Goal: Check status: Check status

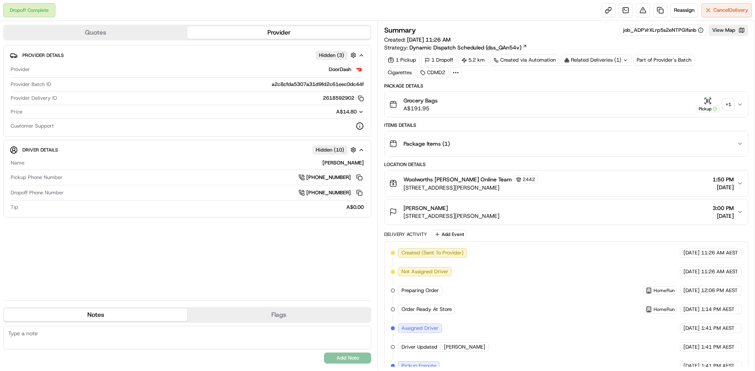
click at [729, 108] on div "+ 1" at bounding box center [727, 104] width 11 height 11
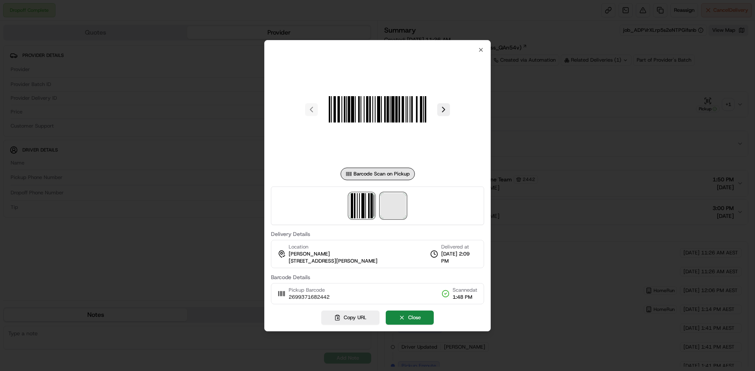
click at [402, 209] on span at bounding box center [392, 205] width 25 height 25
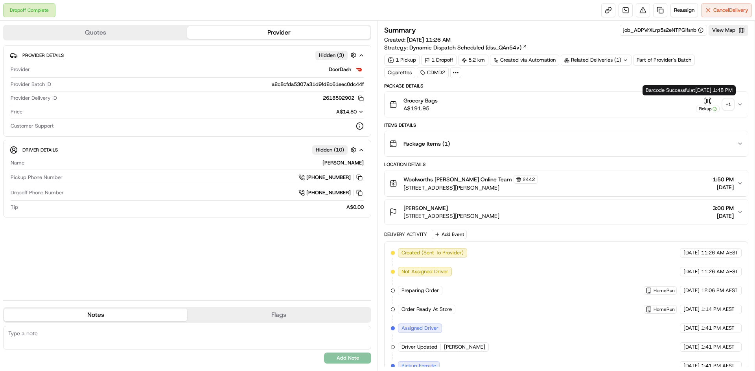
click at [722, 107] on div "+ 1" at bounding box center [727, 104] width 11 height 11
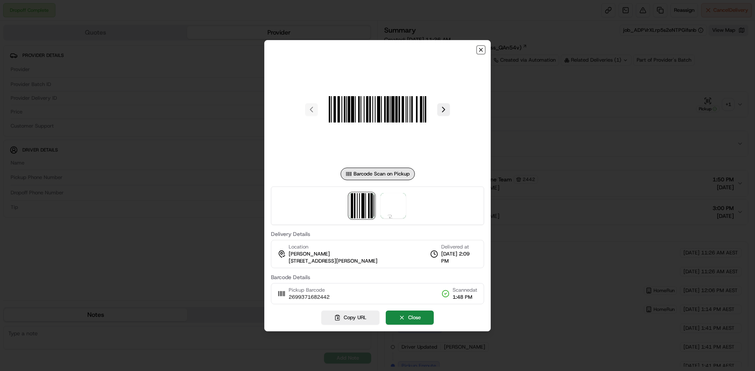
click at [481, 49] on icon "button" at bounding box center [480, 49] width 3 height 3
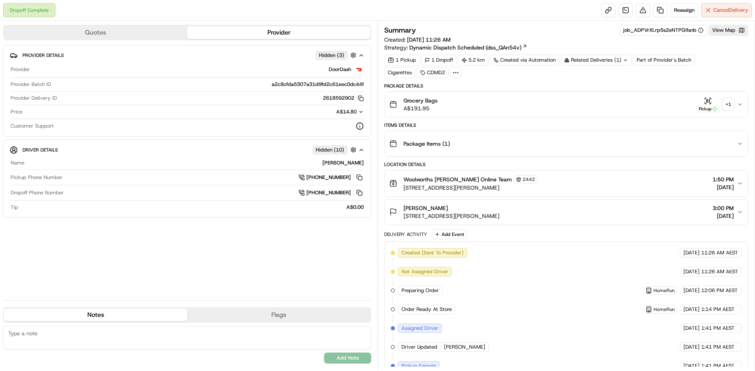
click at [625, 62] on icon at bounding box center [625, 60] width 5 height 5
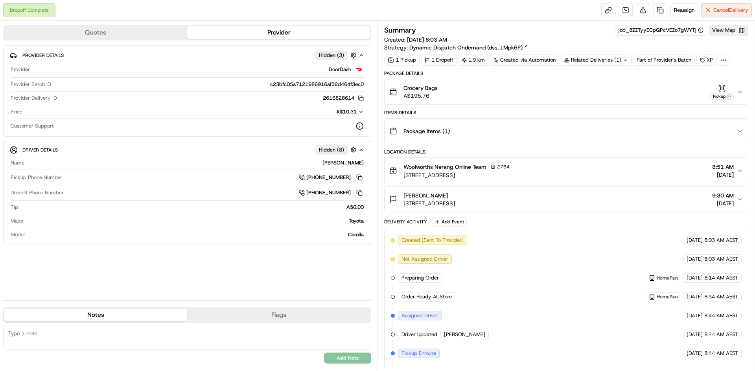
click at [624, 61] on icon at bounding box center [625, 60] width 5 height 5
click at [717, 32] on button "View Map" at bounding box center [728, 30] width 40 height 11
